Goal: Task Accomplishment & Management: Manage account settings

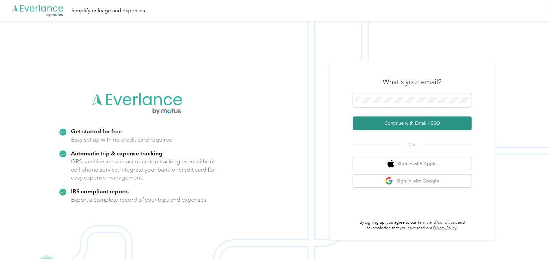
click at [402, 123] on button "Continue with Email / SSO" at bounding box center [412, 124] width 119 height 14
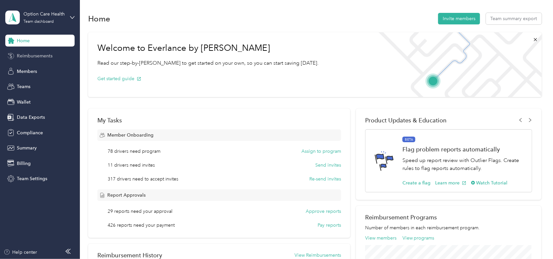
click at [34, 58] on span "Reimbursements" at bounding box center [35, 55] width 36 height 7
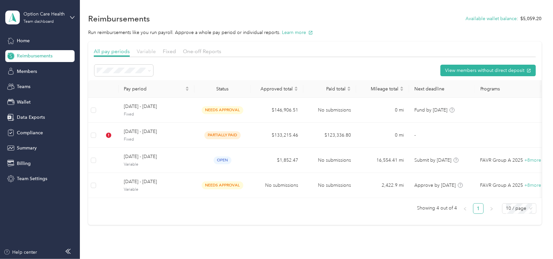
click at [149, 51] on span "Variable" at bounding box center [146, 51] width 19 height 6
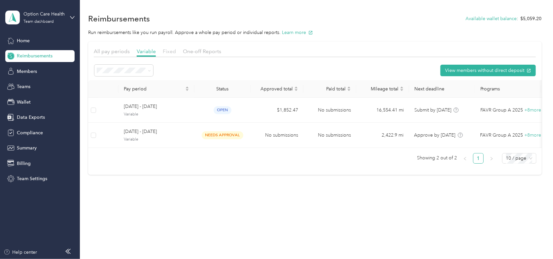
click at [169, 51] on span "Fixed" at bounding box center [169, 51] width 13 height 6
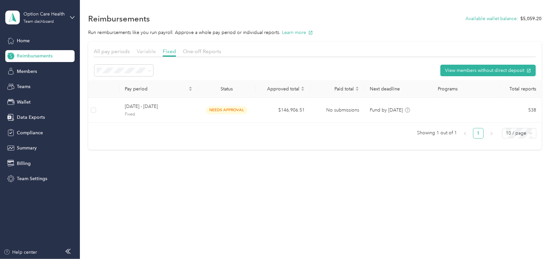
click at [140, 52] on span "Variable" at bounding box center [146, 51] width 19 height 6
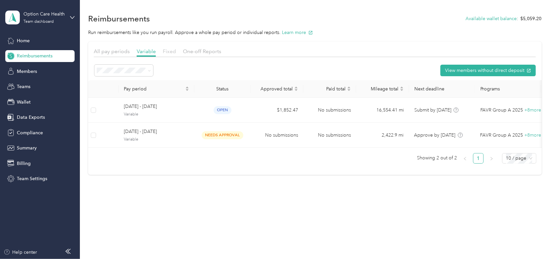
click at [166, 51] on span "Fixed" at bounding box center [169, 51] width 13 height 6
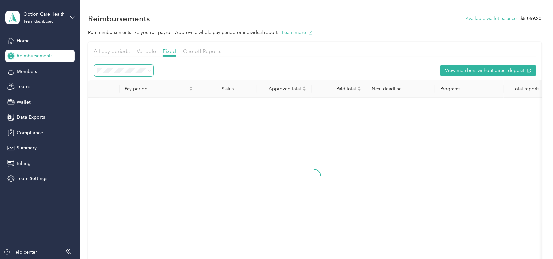
click at [149, 68] on span at bounding box center [149, 71] width 3 height 6
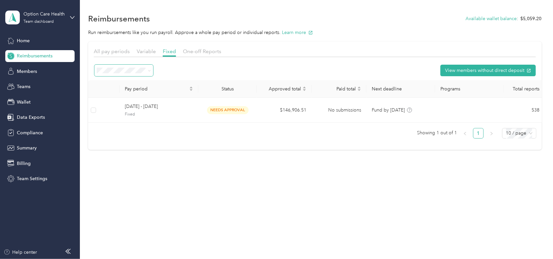
click at [146, 71] on span at bounding box center [148, 70] width 5 height 7
click at [115, 103] on span "Partially paid" at bounding box center [112, 104] width 26 height 6
click at [149, 64] on div at bounding box center [124, 70] width 60 height 13
click at [148, 69] on icon at bounding box center [149, 70] width 3 height 3
click at [103, 132] on ol "Needs approval Needs payment Partially paid Paid All Payment issues" at bounding box center [123, 112] width 58 height 70
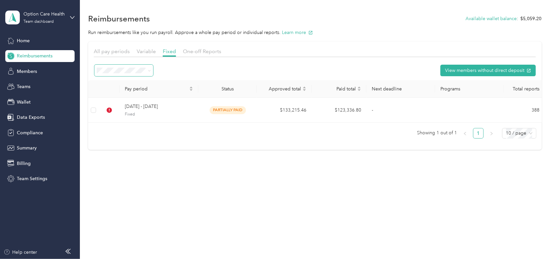
click at [146, 70] on span at bounding box center [148, 70] width 5 height 7
click at [149, 71] on icon at bounding box center [149, 70] width 3 height 3
click at [110, 127] on div "All" at bounding box center [123, 128] width 49 height 7
